Goal: Task Accomplishment & Management: Complete application form

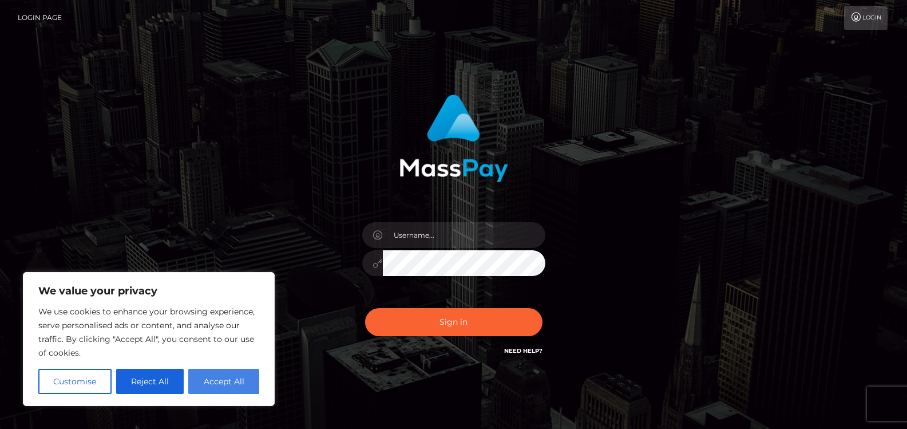
click at [231, 381] on button "Accept All" at bounding box center [223, 381] width 71 height 25
checkbox input "true"
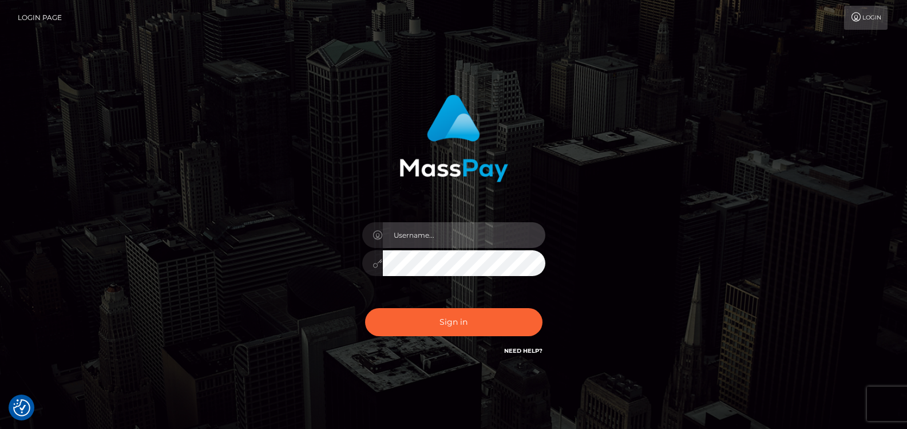
click at [449, 235] on input "text" at bounding box center [464, 235] width 163 height 26
type input "peerkaehler1@gmail.com"
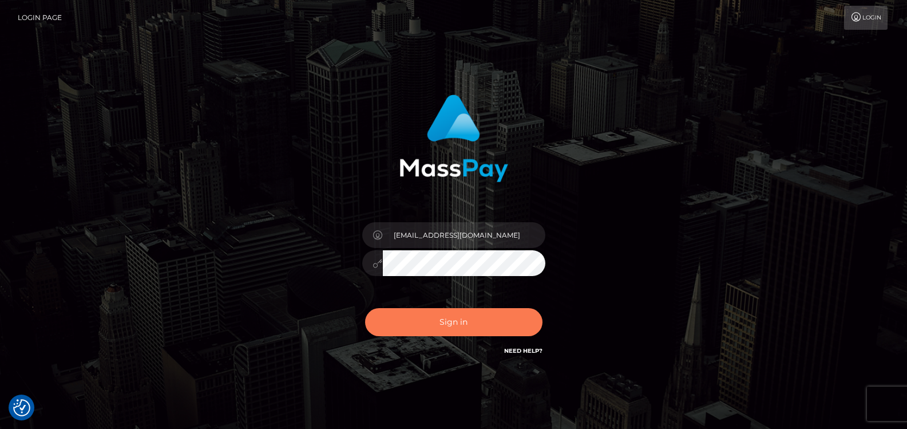
click at [451, 322] on button "Sign in" at bounding box center [453, 322] width 177 height 28
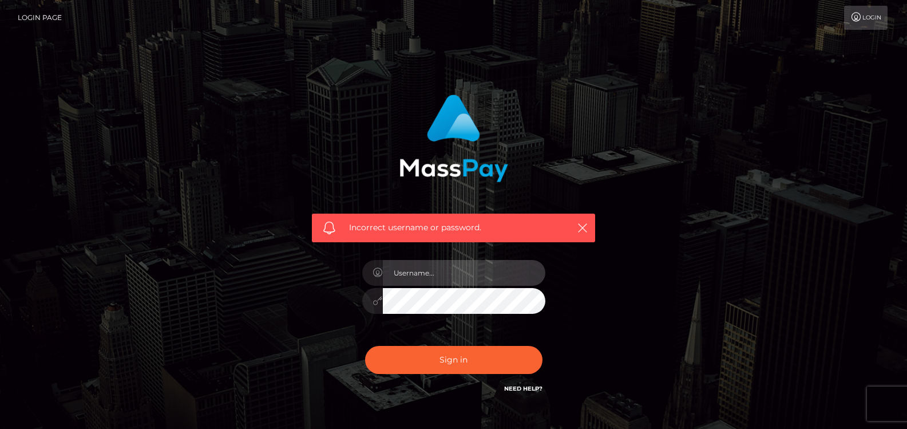
click at [457, 270] on input "text" at bounding box center [464, 273] width 163 height 26
type input "[EMAIL_ADDRESS][DOMAIN_NAME]"
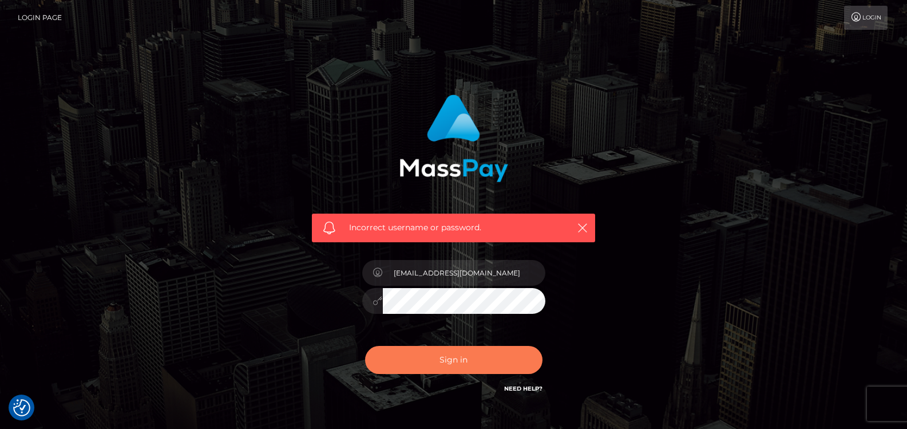
click at [462, 353] on button "Sign in" at bounding box center [453, 360] width 177 height 28
click at [451, 360] on button "Sign in" at bounding box center [453, 360] width 177 height 28
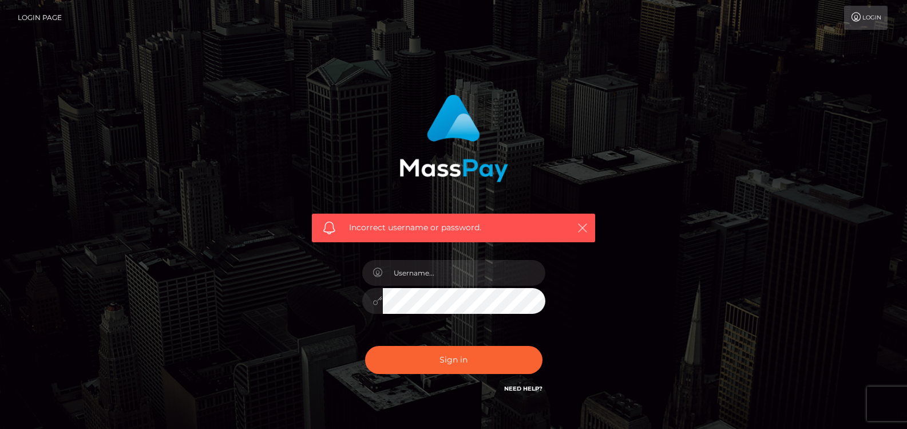
click at [586, 227] on icon "button" at bounding box center [582, 227] width 11 height 11
click at [469, 264] on input "text" at bounding box center [464, 273] width 163 height 26
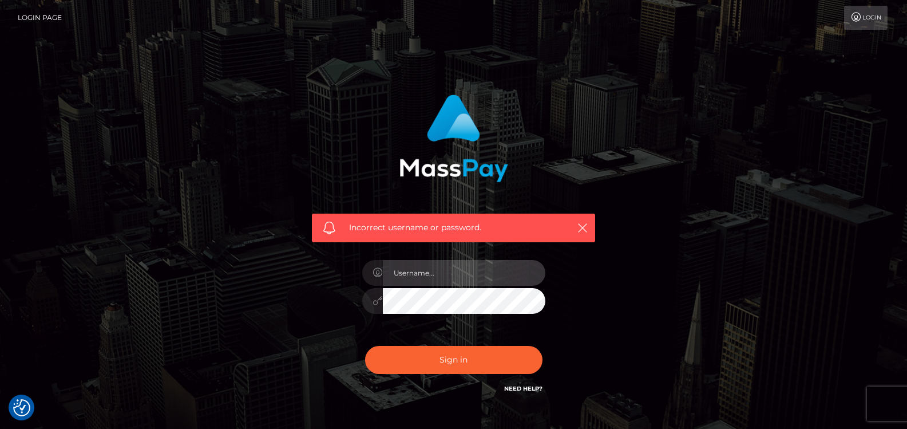
click at [416, 271] on input "text" at bounding box center [464, 273] width 163 height 26
checkbox input "true"
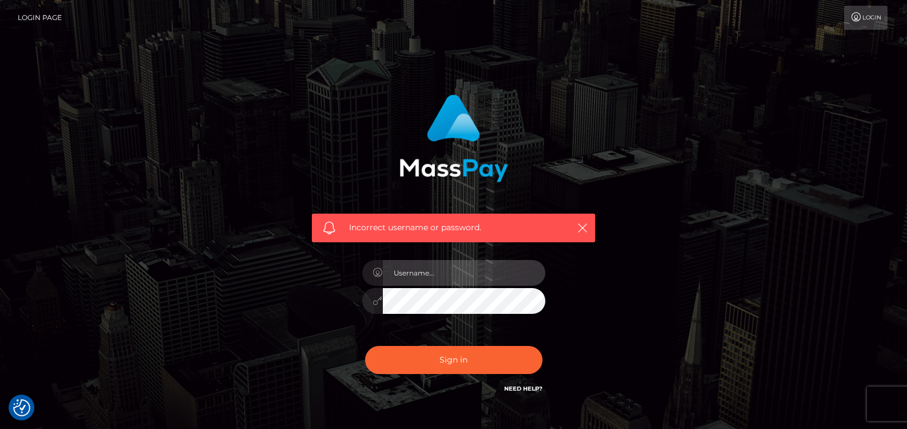
type input "peerkaehler1@gmail.com"
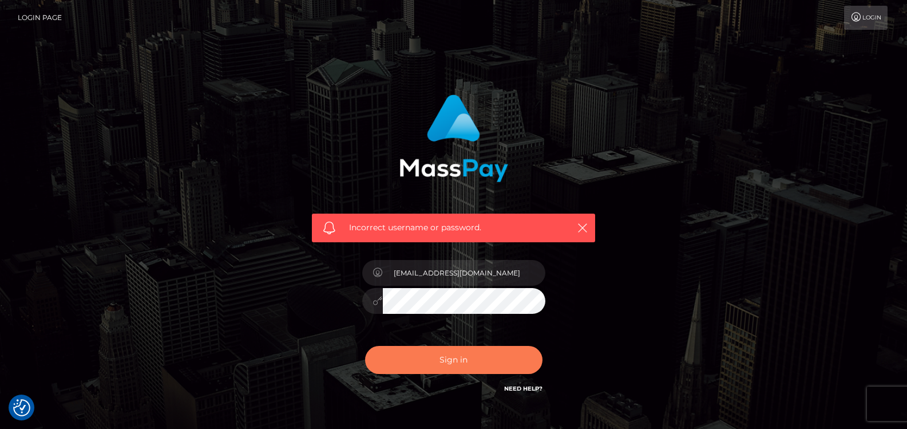
click at [460, 357] on button "Sign in" at bounding box center [453, 360] width 177 height 28
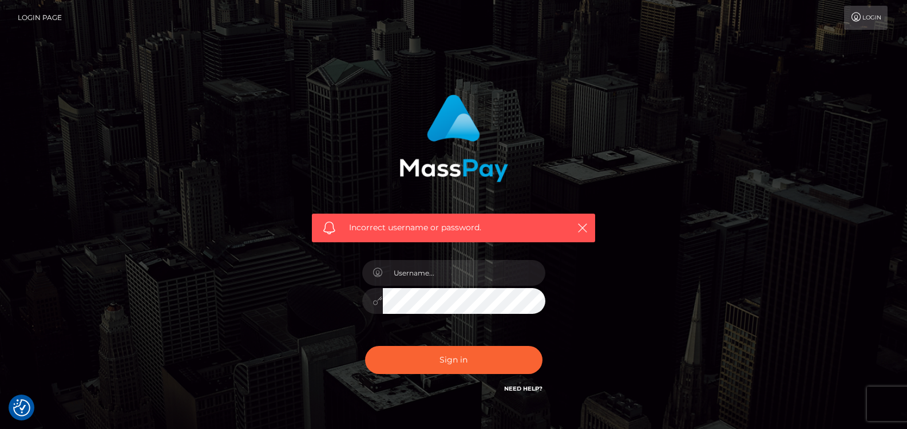
click at [42, 17] on link "Login Page" at bounding box center [40, 18] width 44 height 24
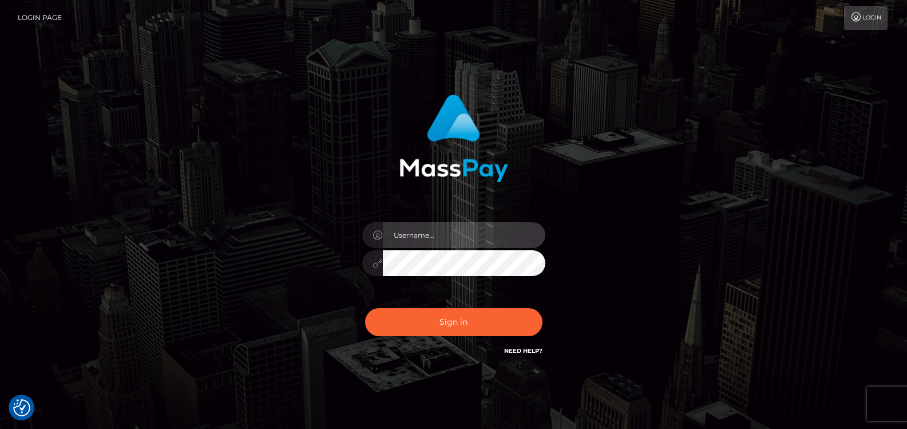
click at [472, 238] on input "text" at bounding box center [464, 235] width 163 height 26
type input "peerkaehler1@gmail.com"
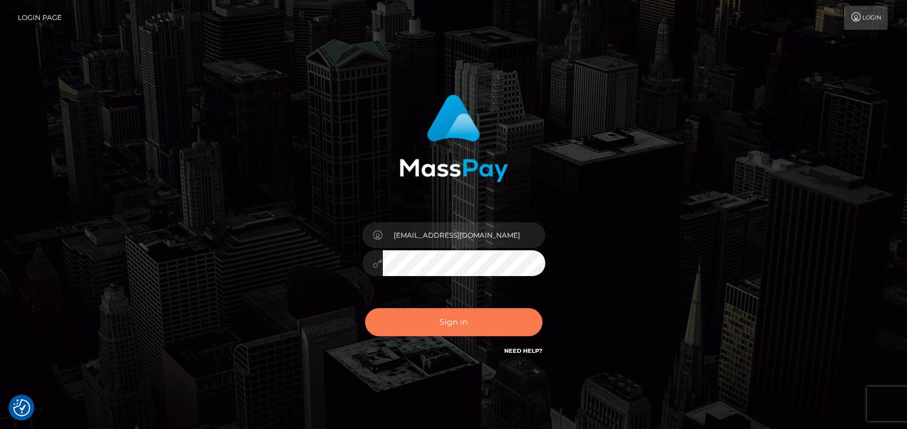
click at [460, 323] on button "Sign in" at bounding box center [453, 322] width 177 height 28
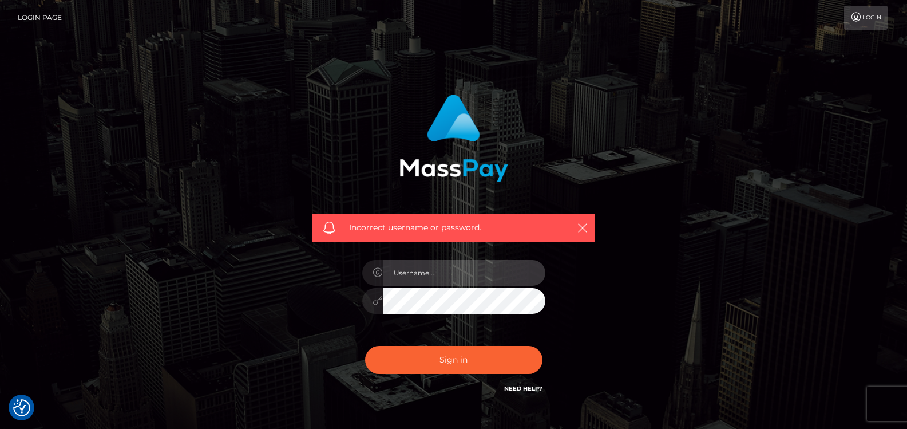
click at [489, 277] on input "text" at bounding box center [464, 273] width 163 height 26
type input "peerkaehler1@gmail.com"
click at [357, 305] on div "peerkaehler1@gmail.com" at bounding box center [454, 295] width 200 height 88
click at [365, 346] on button "Sign in" at bounding box center [453, 360] width 177 height 28
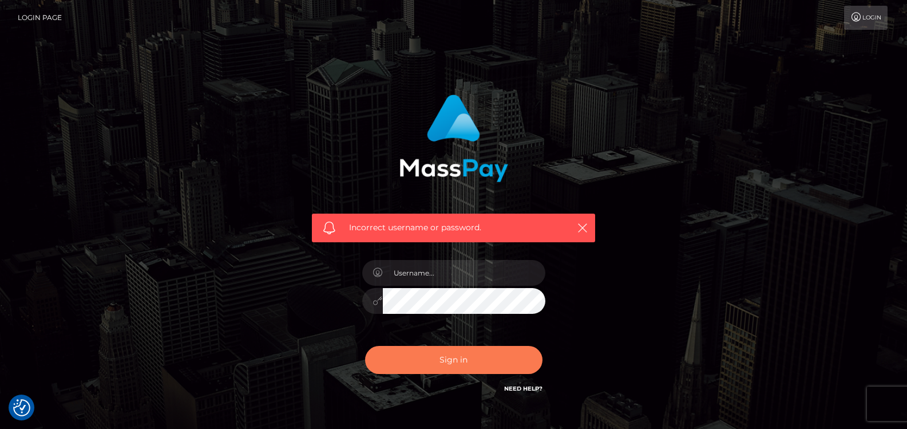
checkbox input "true"
click at [461, 358] on button "Sign in" at bounding box center [453, 360] width 177 height 28
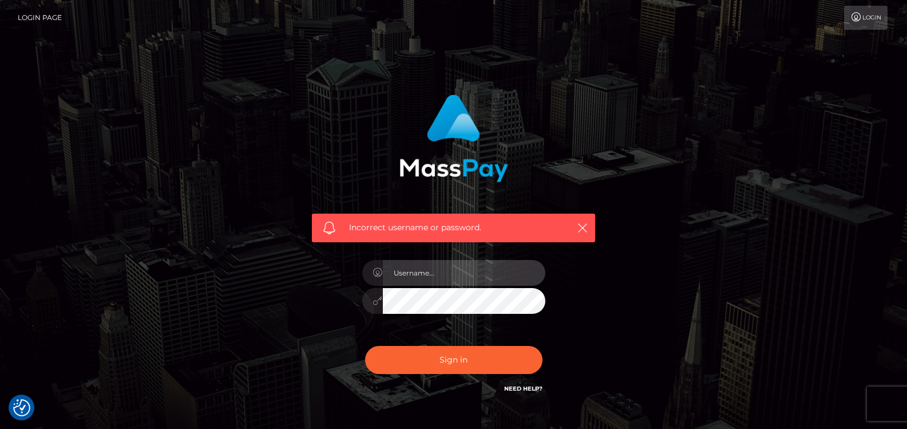
click at [427, 274] on input "text" at bounding box center [464, 273] width 163 height 26
type input "peerkaehler1@gmail.com"
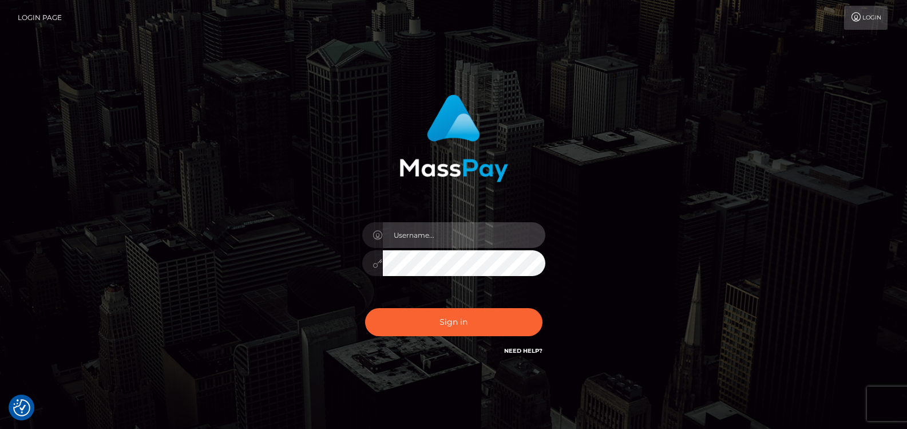
click at [426, 235] on input "text" at bounding box center [464, 235] width 163 height 26
type input "[EMAIL_ADDRESS][DOMAIN_NAME]"
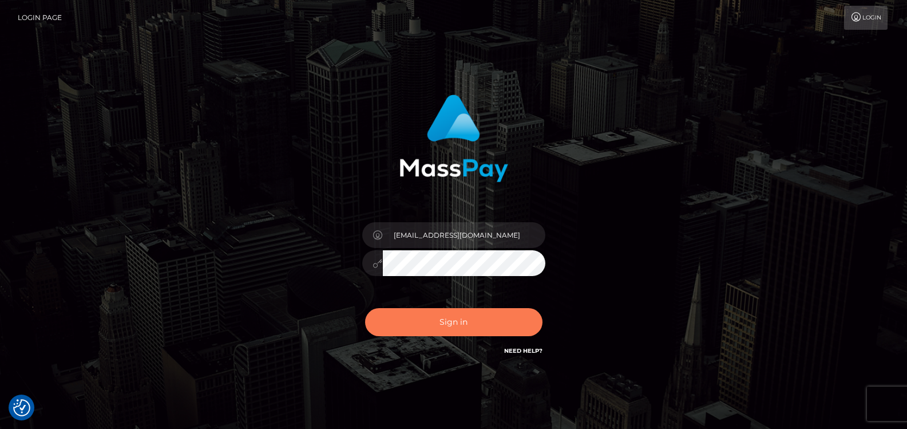
click at [456, 321] on button "Sign in" at bounding box center [453, 322] width 177 height 28
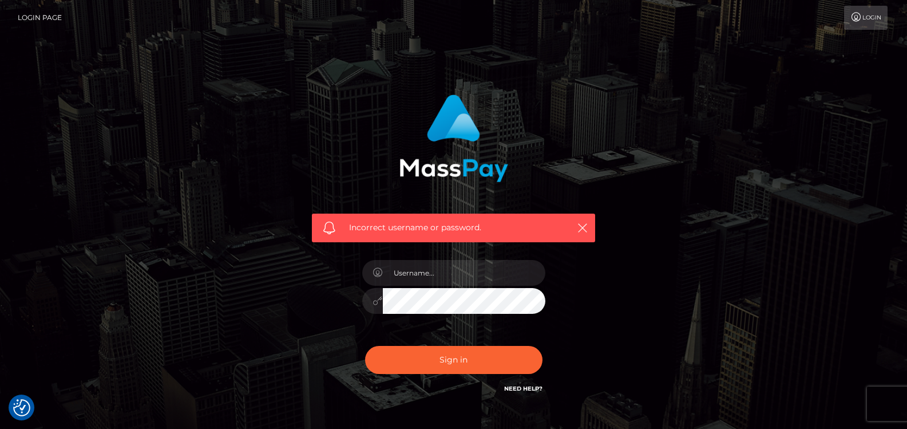
checkbox input "true"
